Goal: Obtain resource: Download file/media

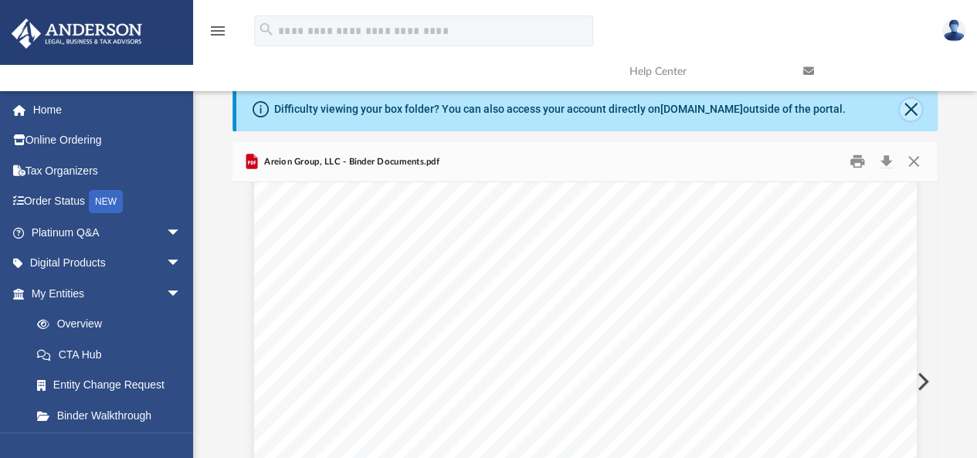
click at [916, 110] on button "Close" at bounding box center [910, 110] width 22 height 22
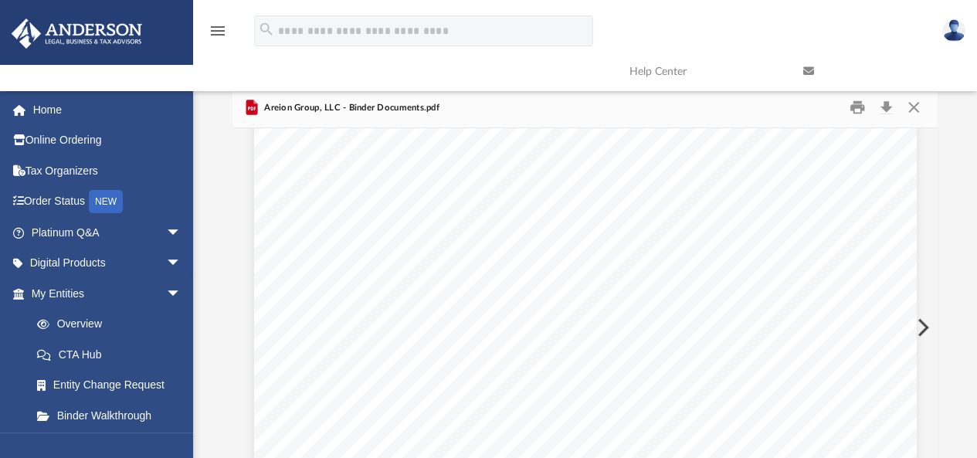
scroll to position [26481, 0]
click at [60, 202] on link "Order Status NEW" at bounding box center [108, 202] width 194 height 32
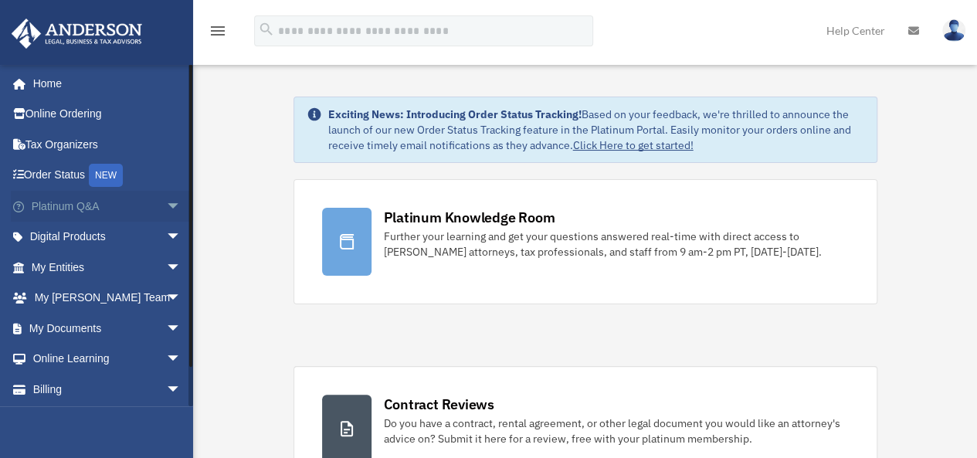
click at [91, 205] on link "Platinum Q&A arrow_drop_down" at bounding box center [108, 206] width 194 height 31
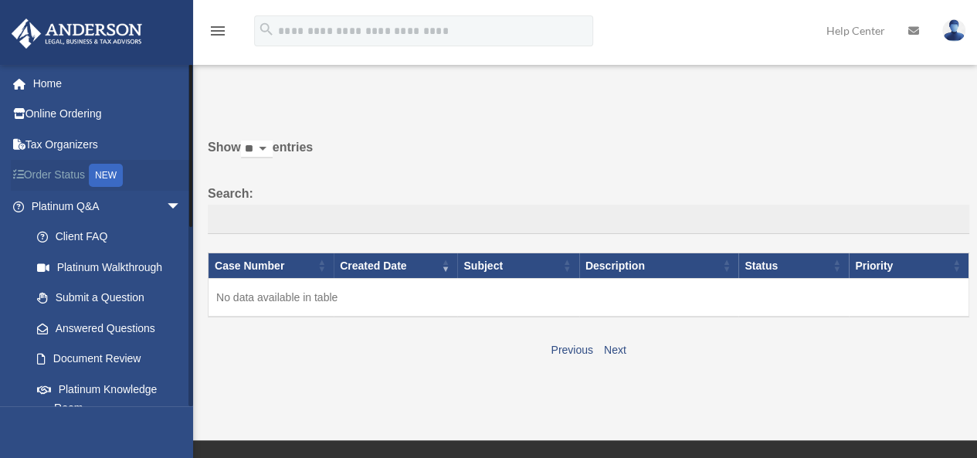
click at [59, 180] on link "Order Status NEW" at bounding box center [108, 176] width 194 height 32
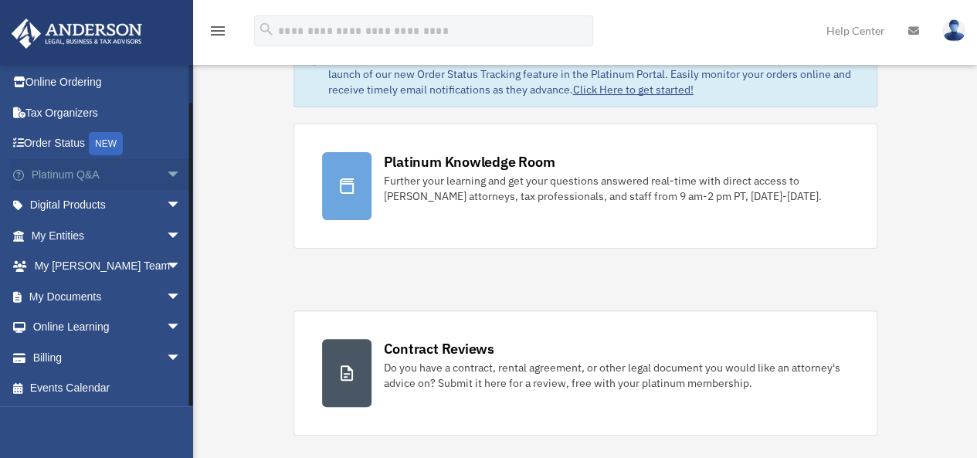
scroll to position [77, 0]
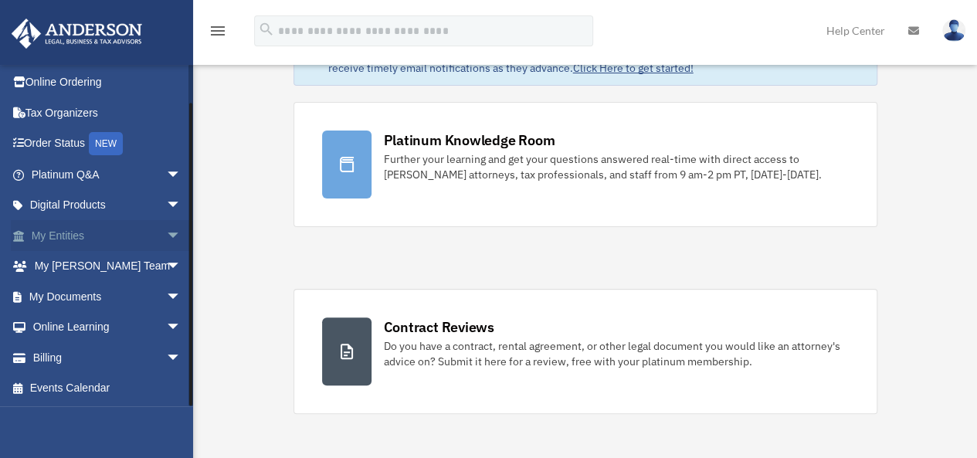
click at [75, 232] on link "My Entities arrow_drop_down" at bounding box center [108, 235] width 194 height 31
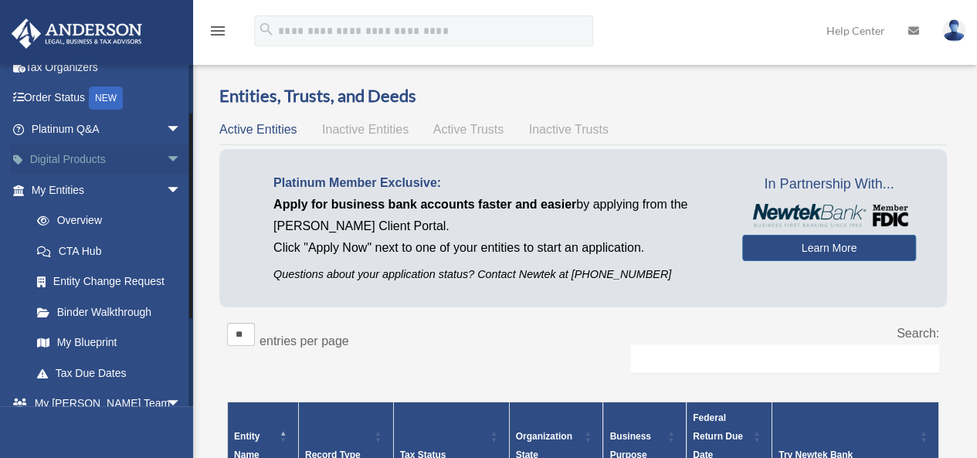
scroll to position [154, 0]
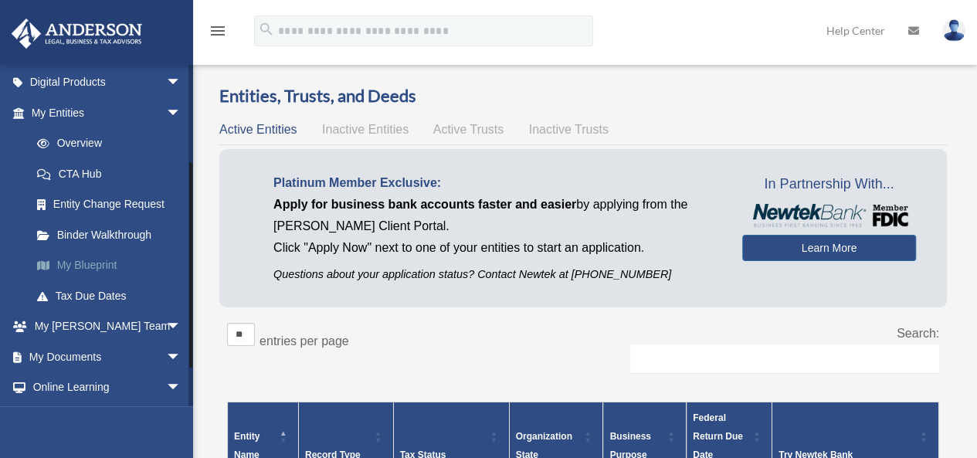
click at [97, 266] on link "My Blueprint" at bounding box center [113, 265] width 183 height 31
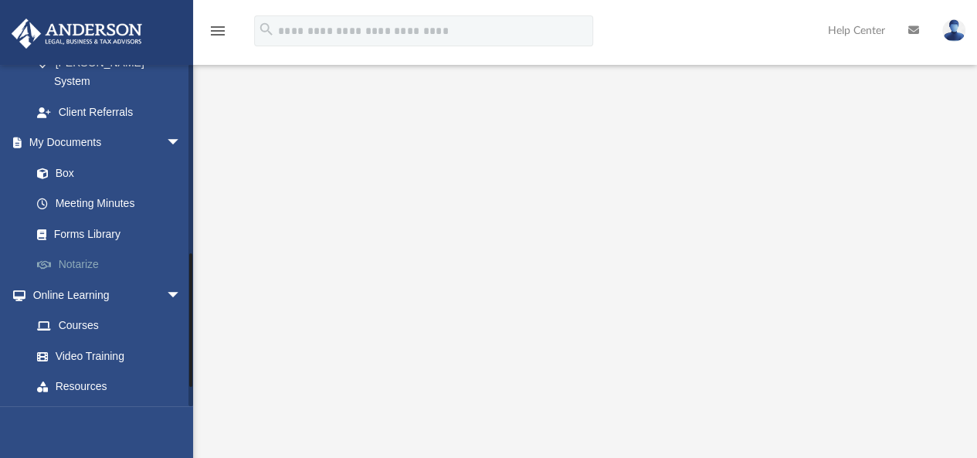
scroll to position [520, 0]
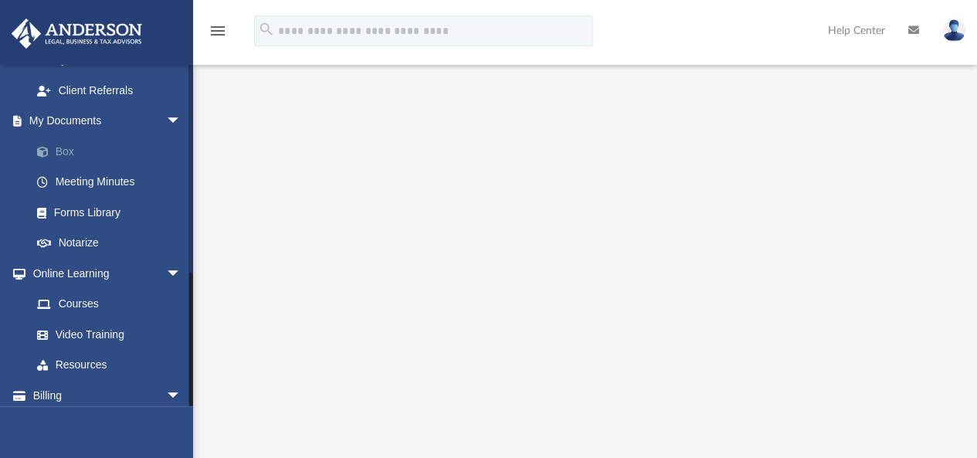
click at [64, 136] on link "Box" at bounding box center [113, 151] width 183 height 31
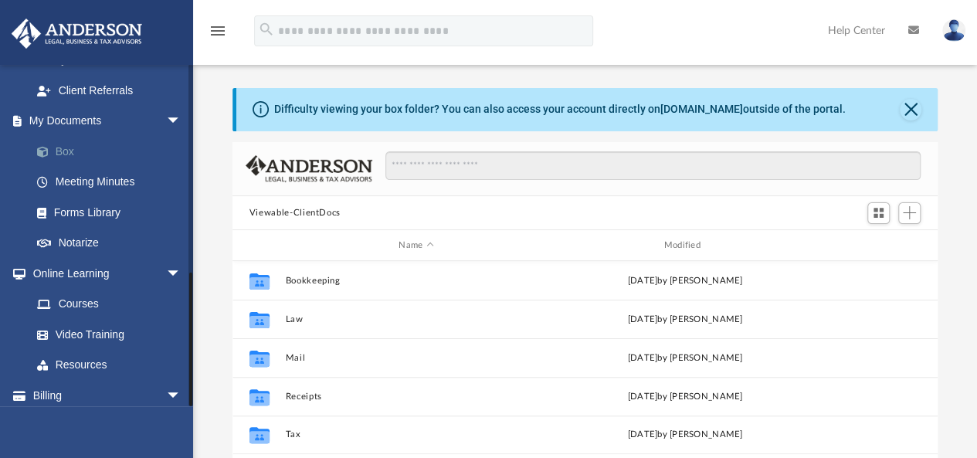
scroll to position [339, 693]
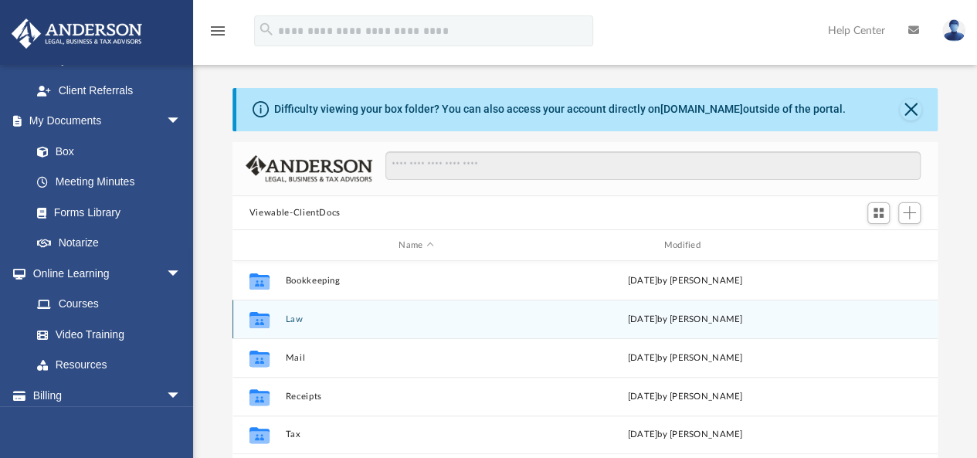
click at [293, 317] on button "Law" at bounding box center [416, 319] width 262 height 10
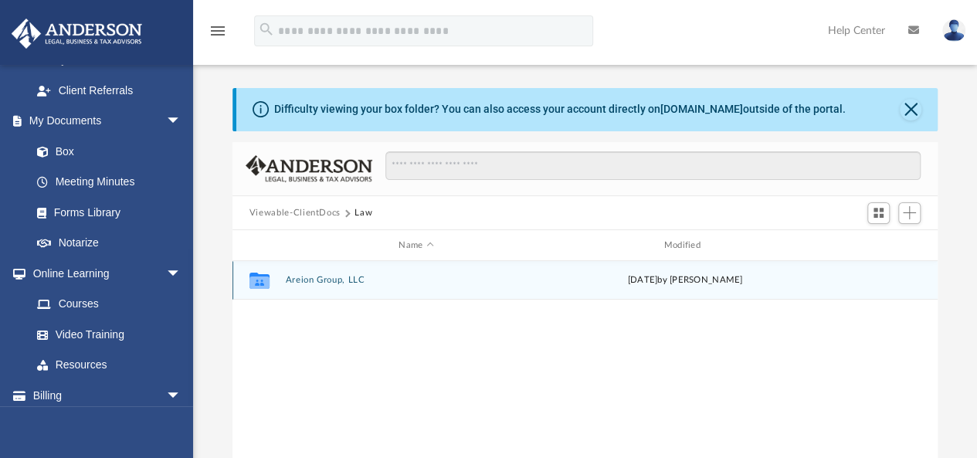
click at [317, 279] on button "Areion Group, LLC" at bounding box center [416, 281] width 262 height 10
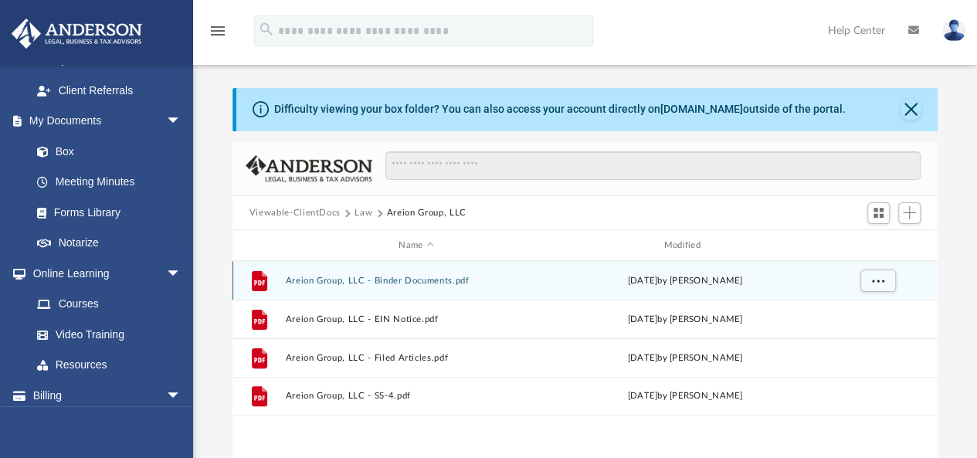
click at [418, 278] on button "Areion Group, LLC - Binder Documents.pdf" at bounding box center [416, 281] width 262 height 10
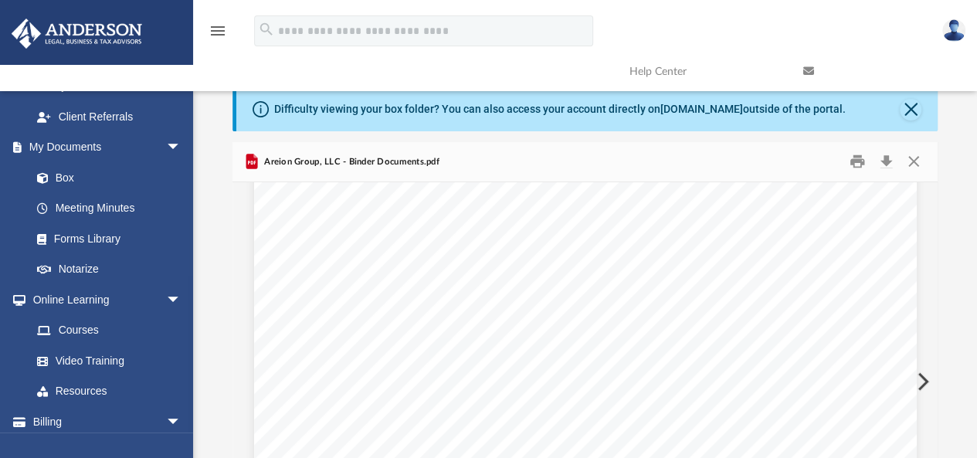
scroll to position [0, 0]
click at [909, 104] on button "Close" at bounding box center [910, 110] width 22 height 22
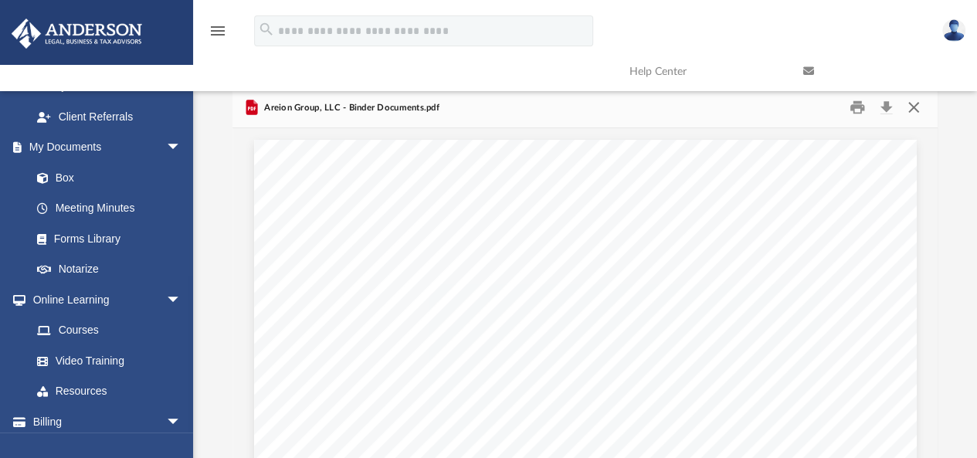
click at [914, 107] on button "Close" at bounding box center [913, 108] width 28 height 24
